Goal: Task Accomplishment & Management: Use online tool/utility

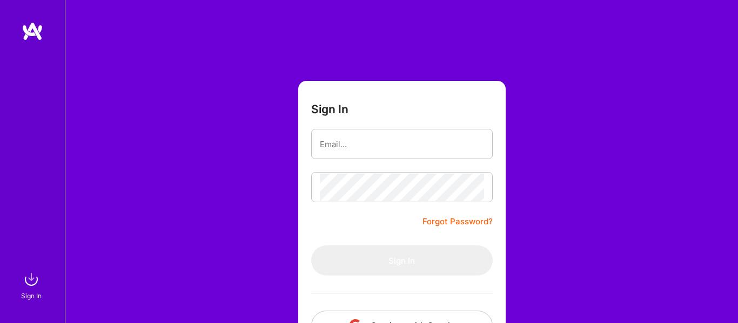
scroll to position [82, 0]
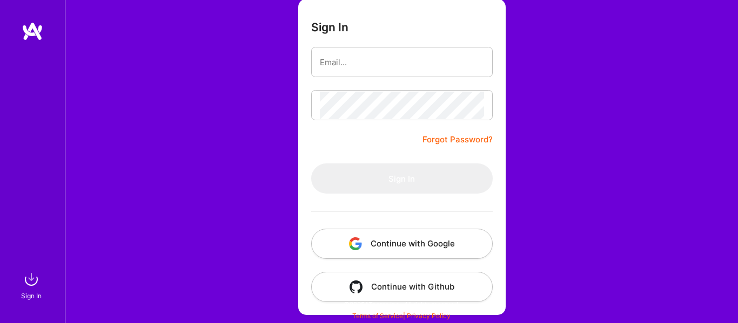
click at [399, 242] on button "Continue with Google" at bounding box center [401, 244] width 181 height 30
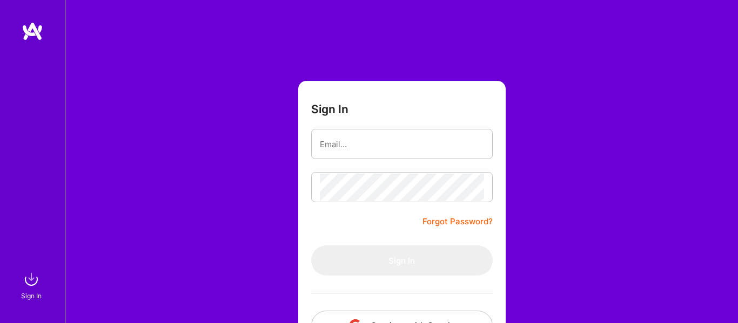
scroll to position [82, 0]
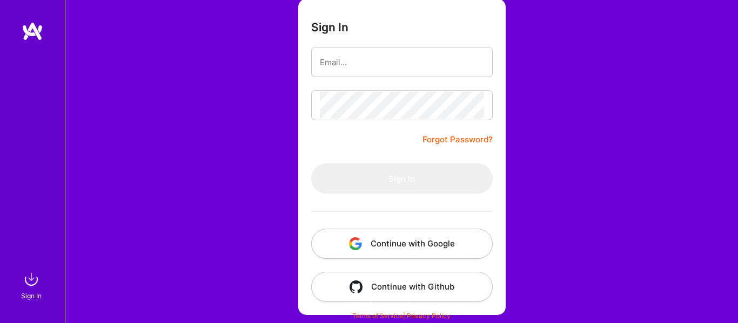
click at [566, 208] on div "Sign In Forgot Password? Sign In Continue with Google Continue with Github" at bounding box center [401, 121] width 673 height 406
click at [449, 246] on button "Continue with Google" at bounding box center [401, 244] width 181 height 30
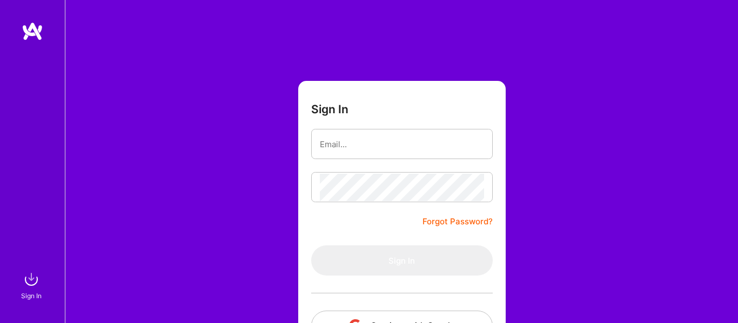
scroll to position [82, 0]
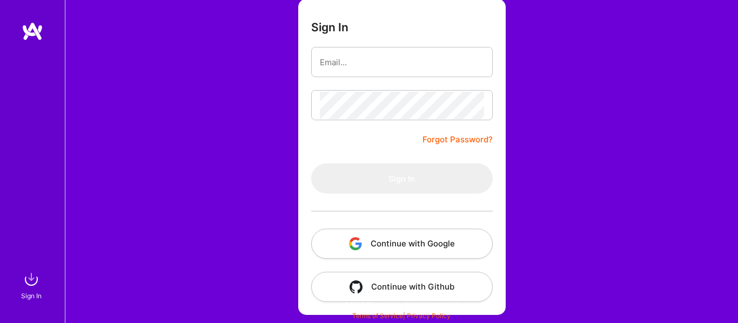
click at [433, 241] on button "Continue with Google" at bounding box center [401, 244] width 181 height 30
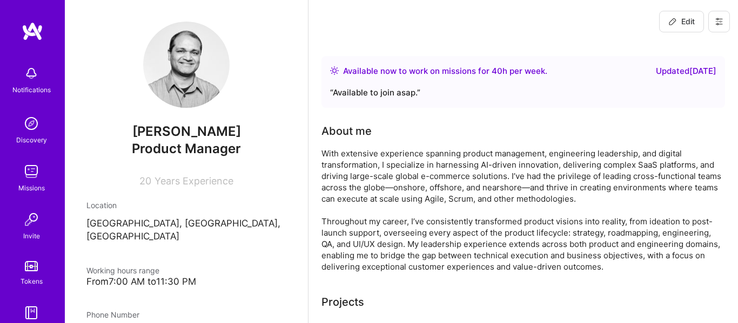
click at [29, 181] on img at bounding box center [32, 172] width 22 height 22
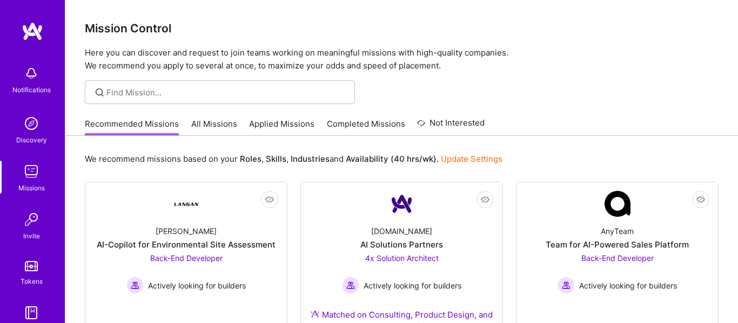
click at [206, 129] on link "All Missions" at bounding box center [214, 127] width 46 height 18
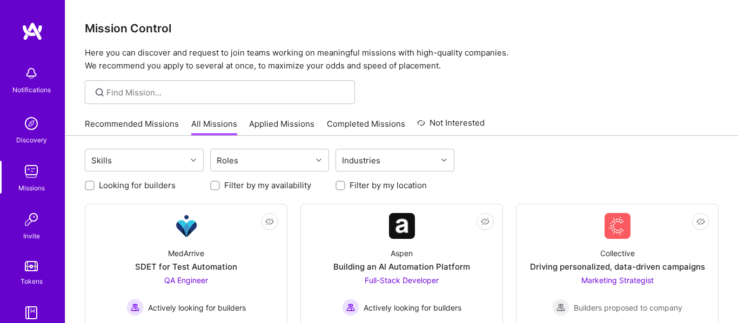
click at [88, 186] on input "Looking for builders" at bounding box center [91, 187] width 8 height 8
checkbox input "true"
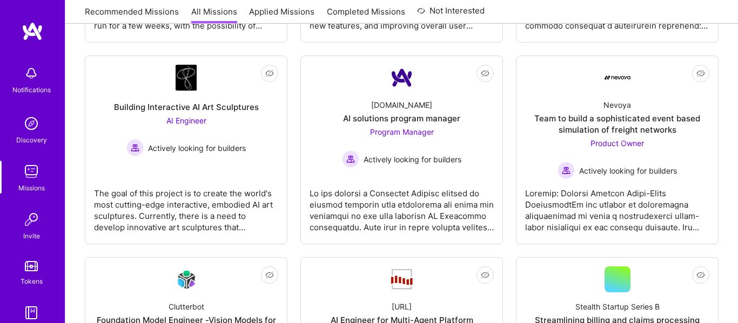
scroll to position [350, 0]
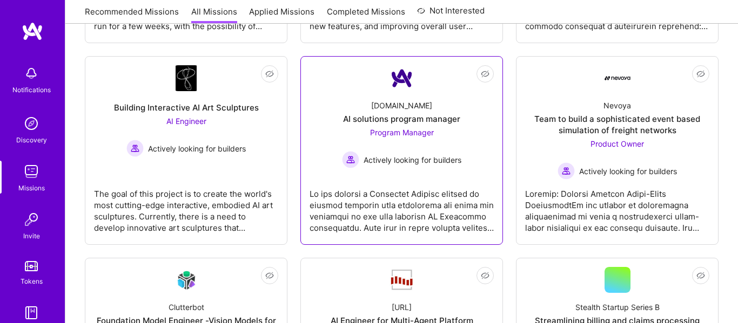
click at [416, 135] on span "Program Manager" at bounding box center [402, 132] width 64 height 9
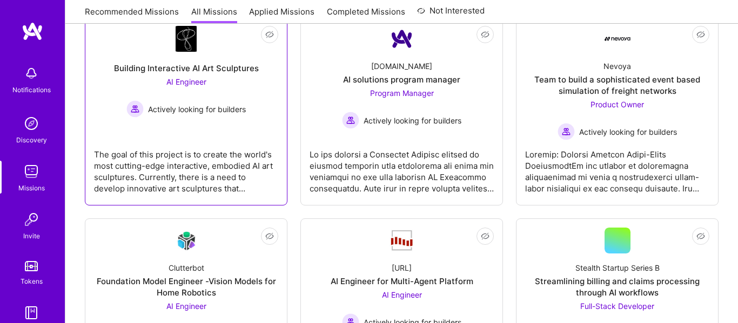
scroll to position [395, 0]
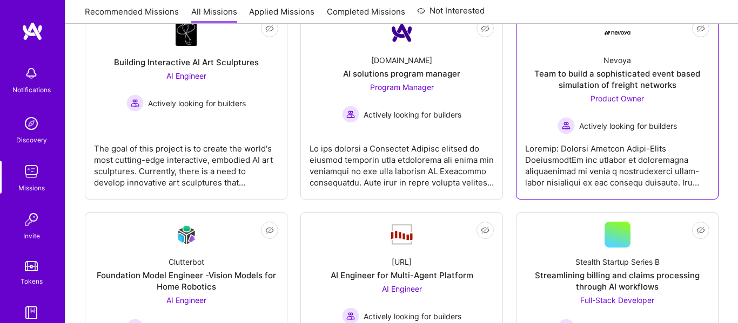
click at [600, 99] on span "Product Owner" at bounding box center [616, 98] width 53 height 9
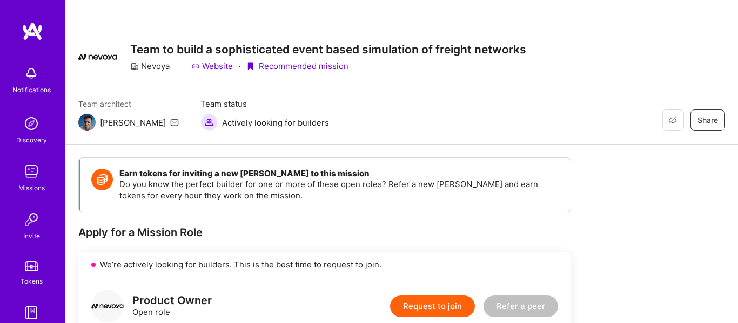
click at [225, 64] on link "Website" at bounding box center [212, 65] width 42 height 11
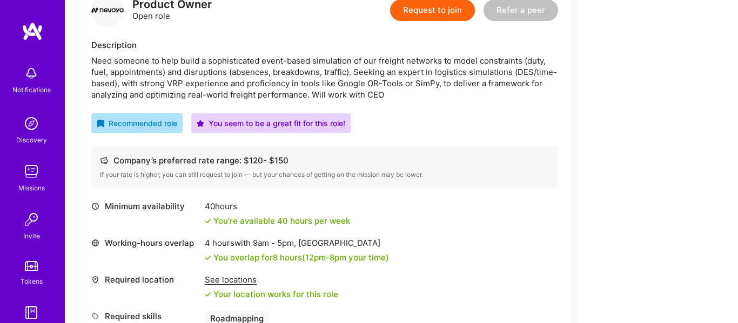
scroll to position [299, 0]
